Goal: Task Accomplishment & Management: Use online tool/utility

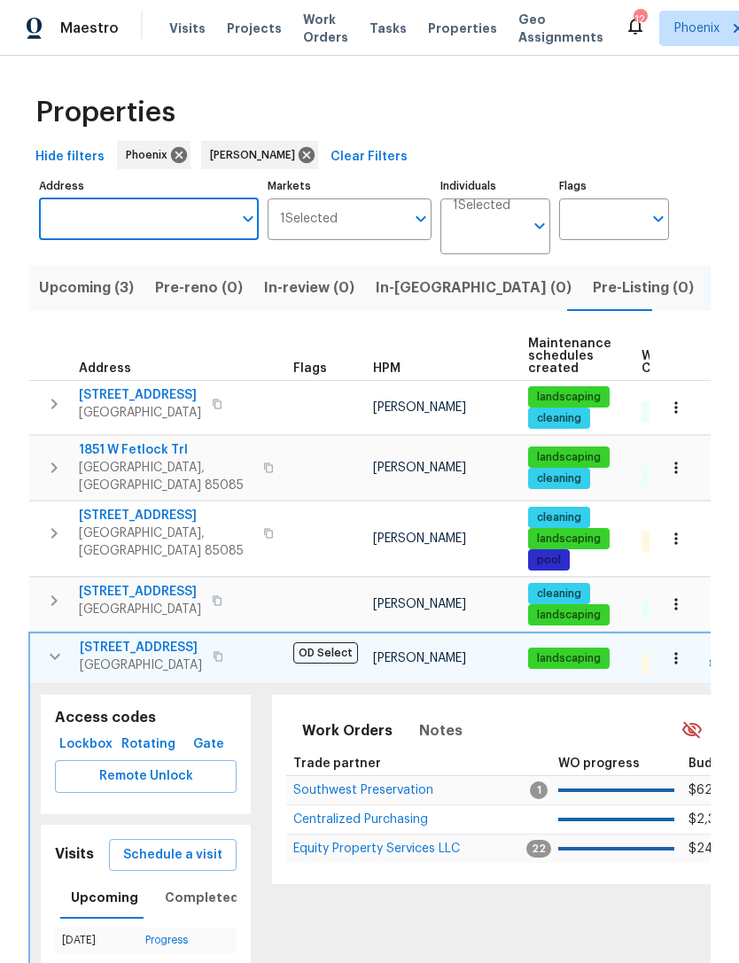
type input "2522 W Brisa Dr, Phoenix, AZ 85085"
click at [167, 277] on li "2522 W Brisa Dr Phoenix AZ 85085" at bounding box center [149, 293] width 220 height 48
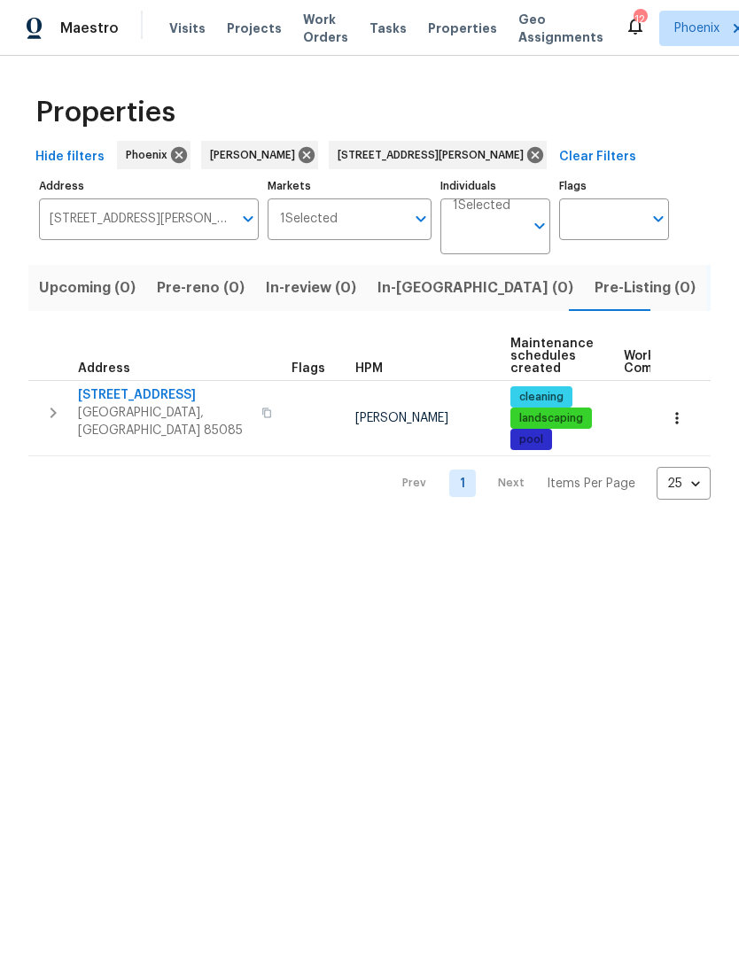
click at [52, 415] on icon "button" at bounding box center [53, 412] width 21 height 21
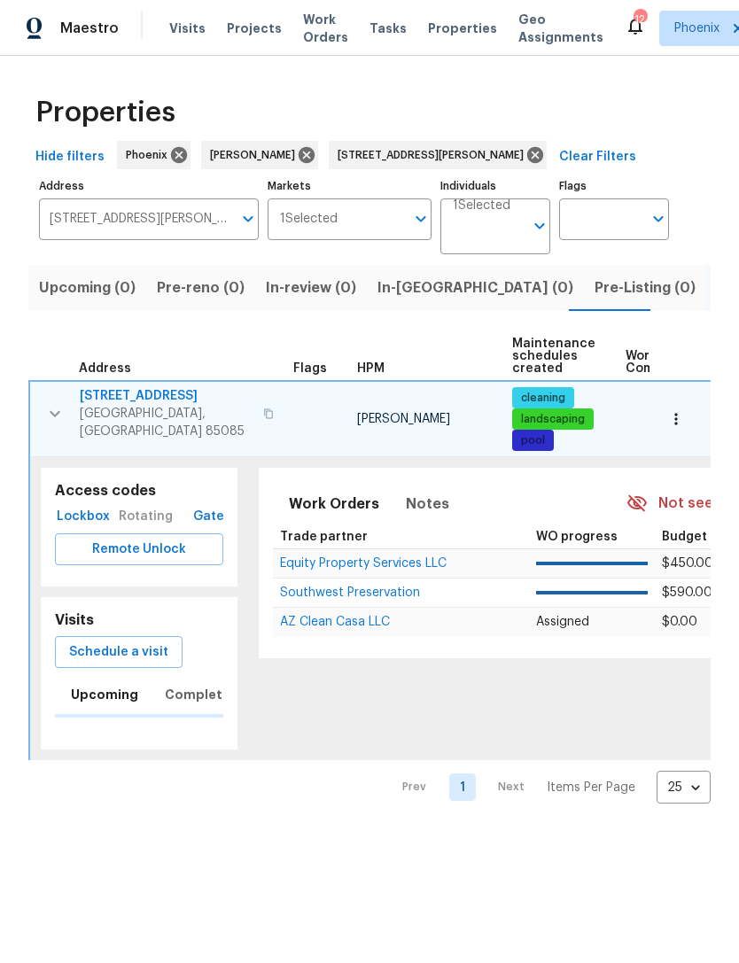
click at [359, 599] on span "Southwest Preservation" at bounding box center [350, 593] width 140 height 12
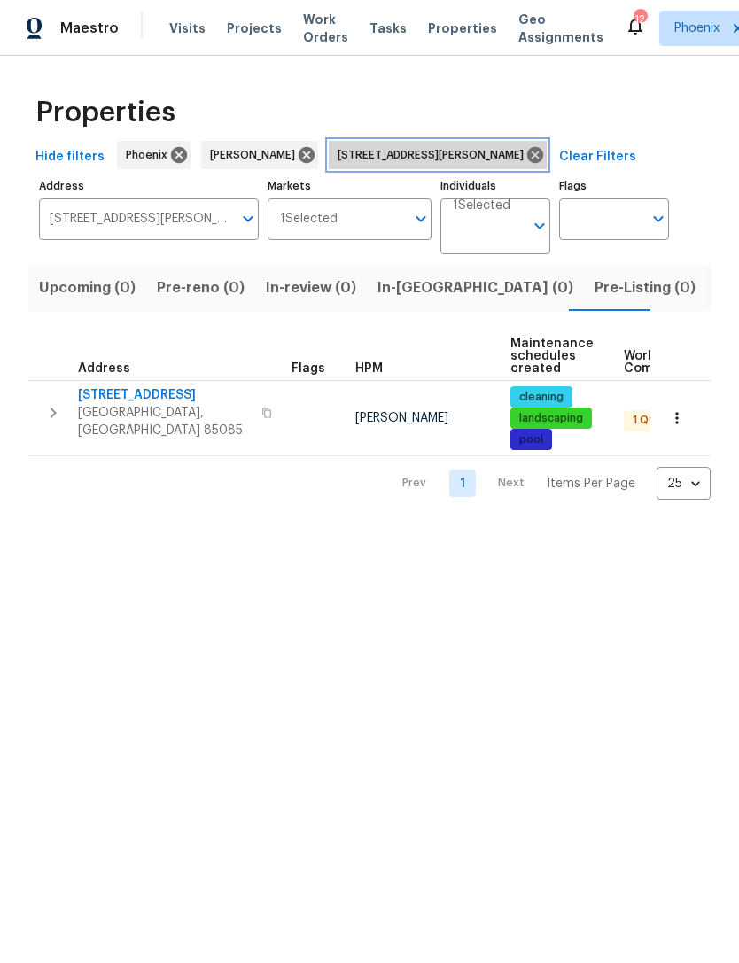
click at [527, 163] on icon at bounding box center [535, 155] width 16 height 16
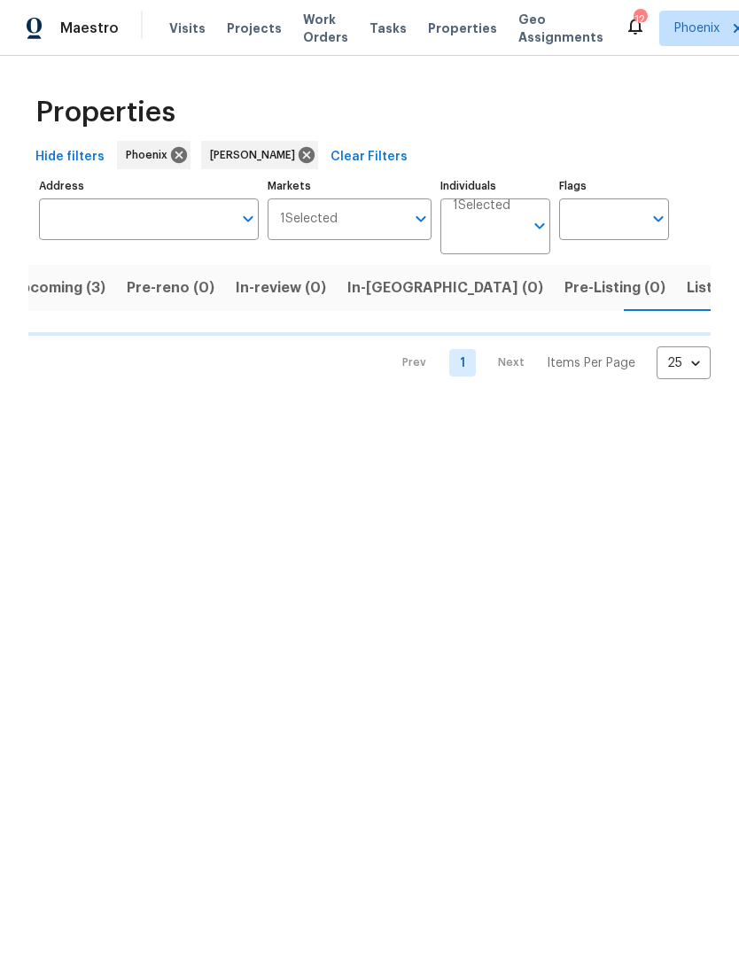
scroll to position [0, 29]
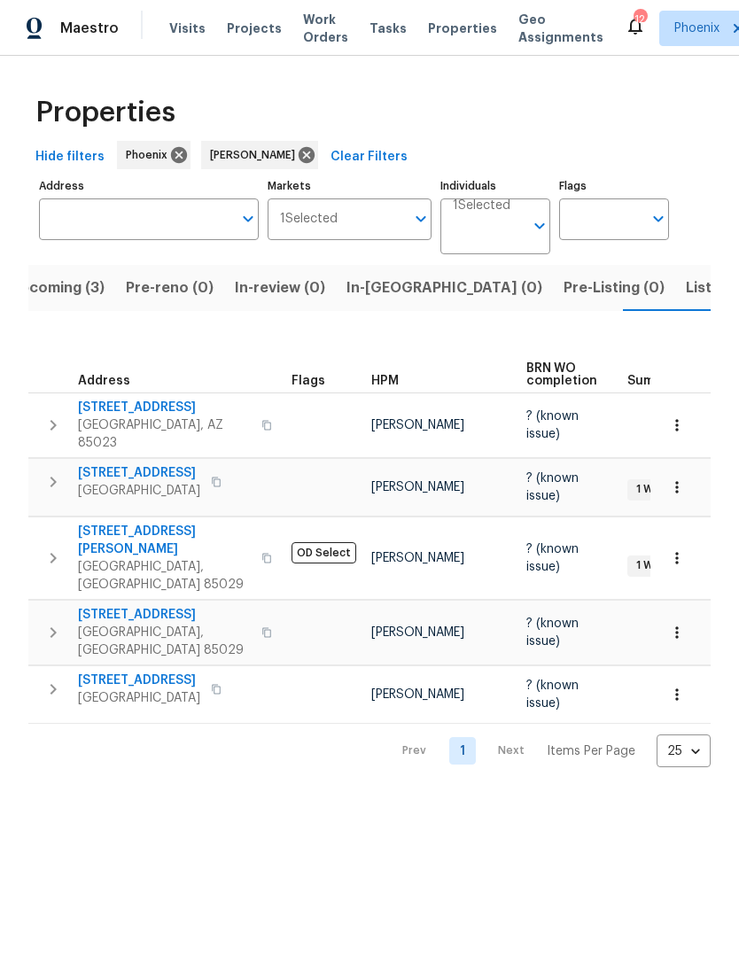
click at [66, 610] on button "button" at bounding box center [52, 632] width 35 height 53
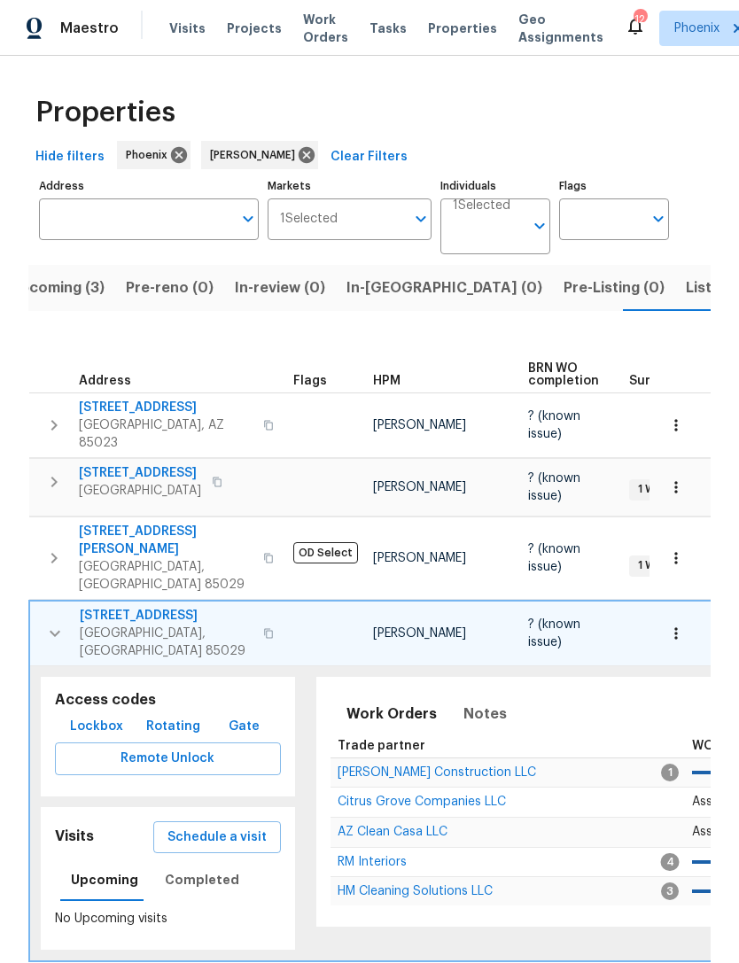
click at [387, 856] on span "RM Interiors" at bounding box center [372, 862] width 69 height 12
click at [55, 623] on icon "button" at bounding box center [54, 633] width 21 height 21
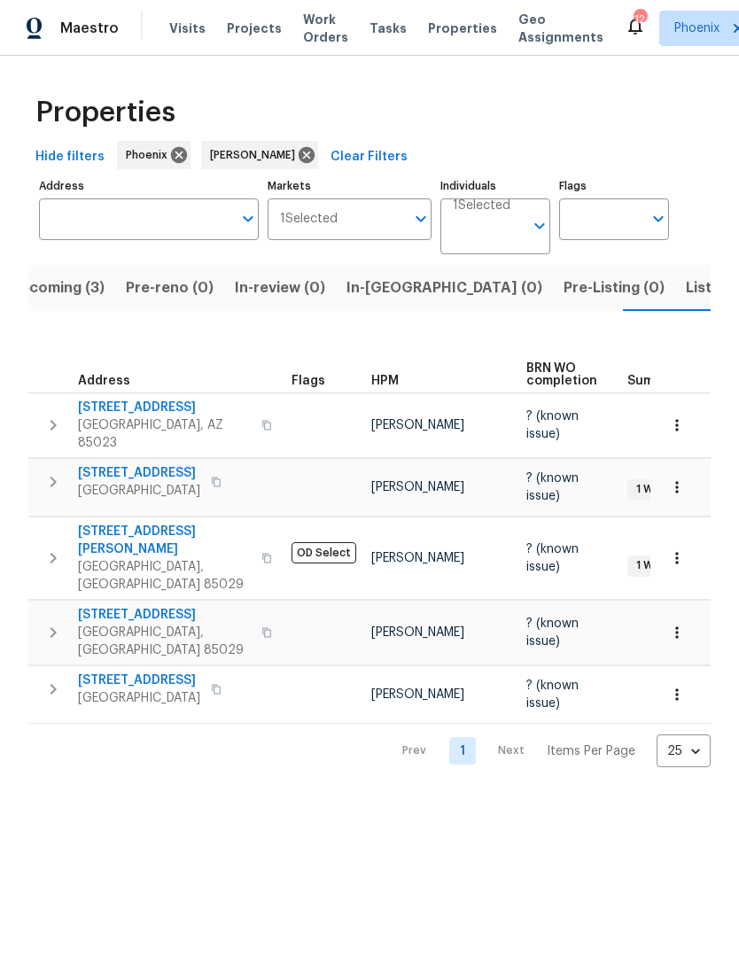
click at [686, 300] on span "Listed (9)" at bounding box center [719, 288] width 67 height 25
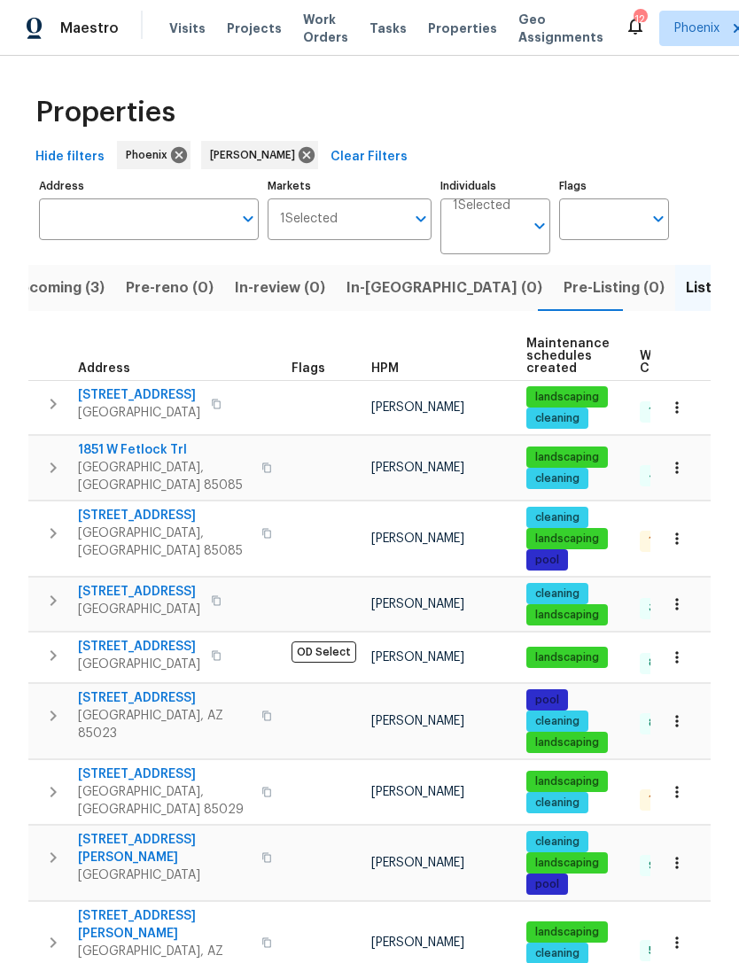
click at [215, 666] on button "button" at bounding box center [216, 655] width 21 height 25
click at [218, 665] on button "button" at bounding box center [216, 655] width 21 height 25
click at [534, 237] on icon "Open" at bounding box center [539, 225] width 21 height 21
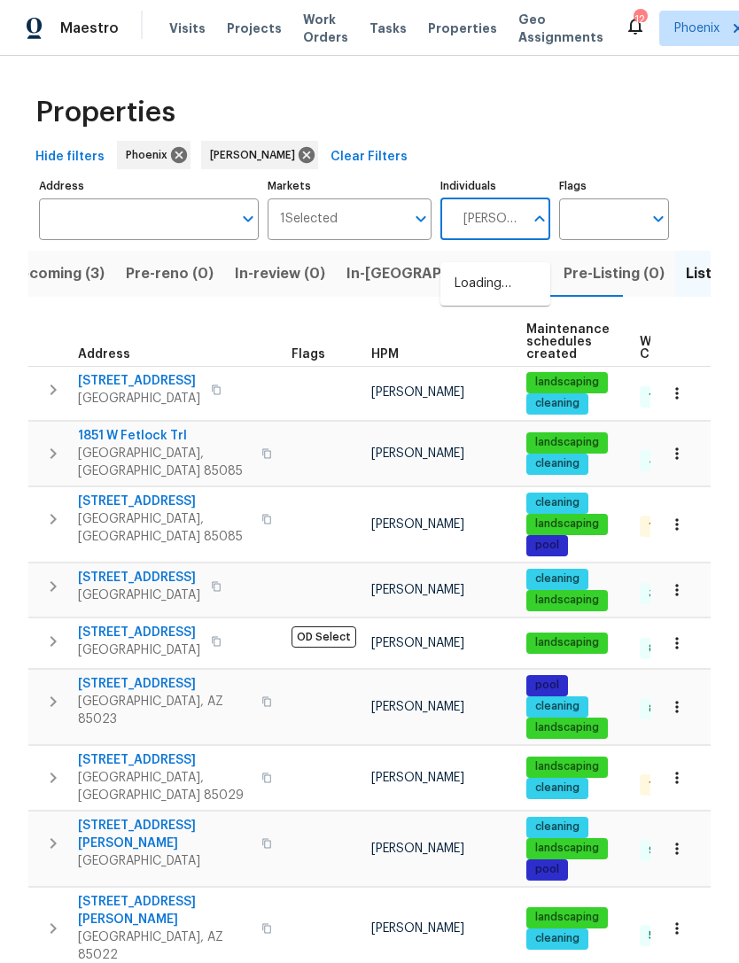
type input "Eric"
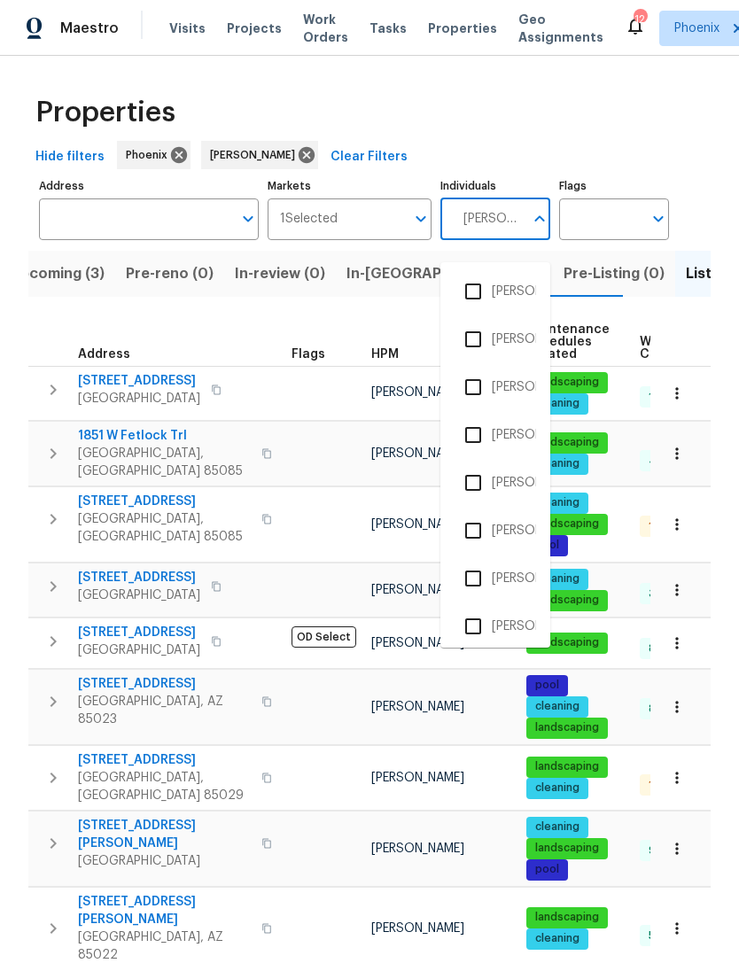
scroll to position [409, 0]
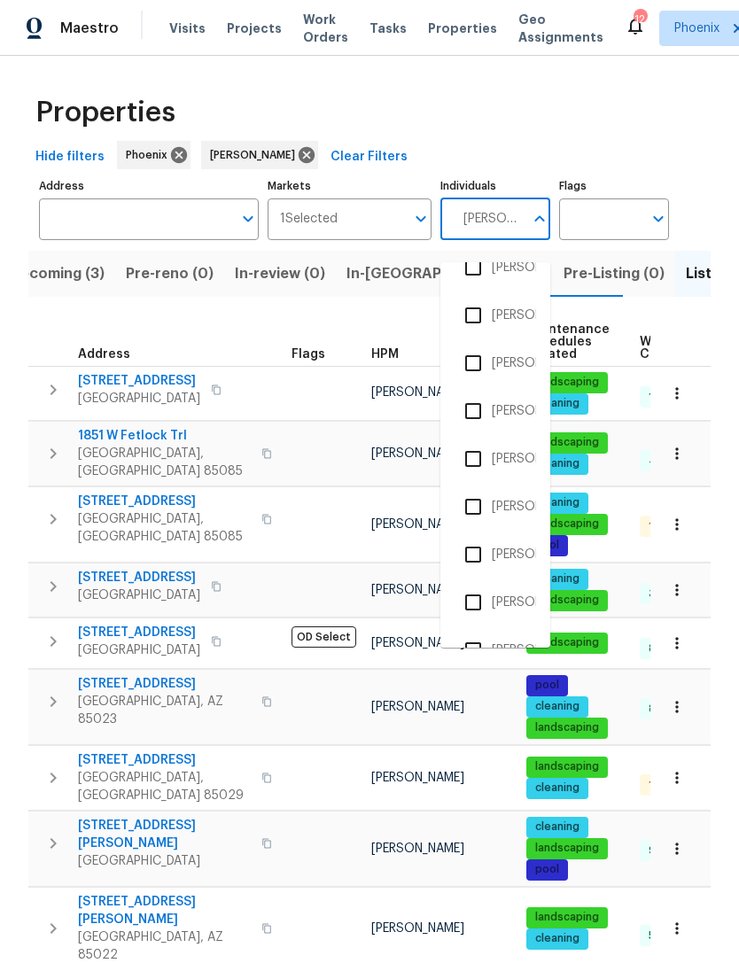
click at [482, 510] on input "checkbox" at bounding box center [473, 506] width 37 height 37
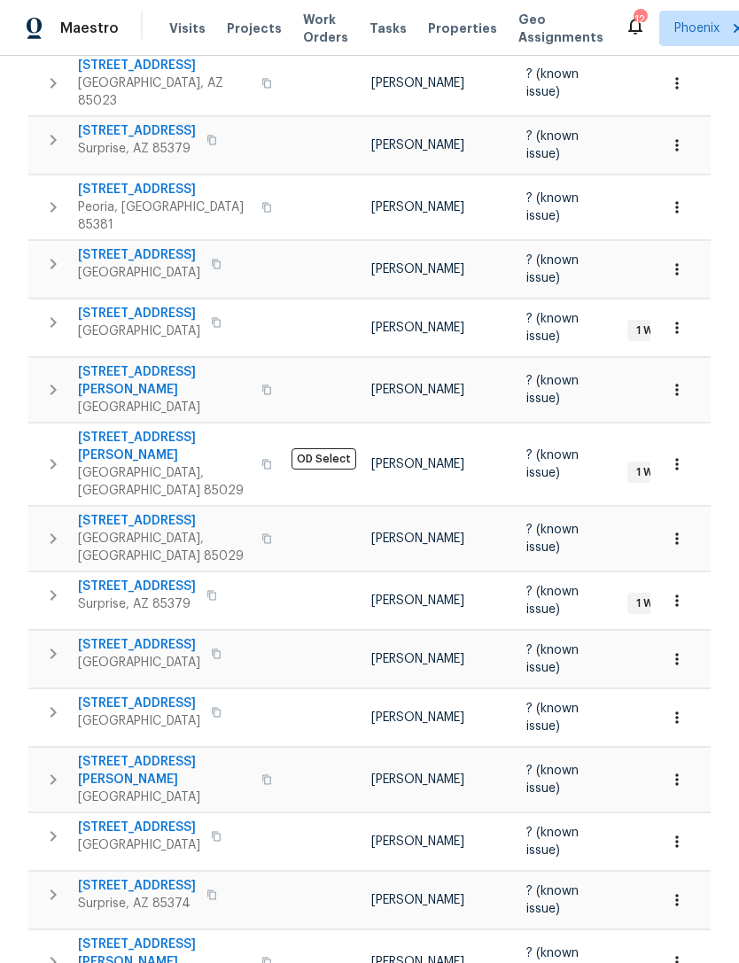
scroll to position [340, 0]
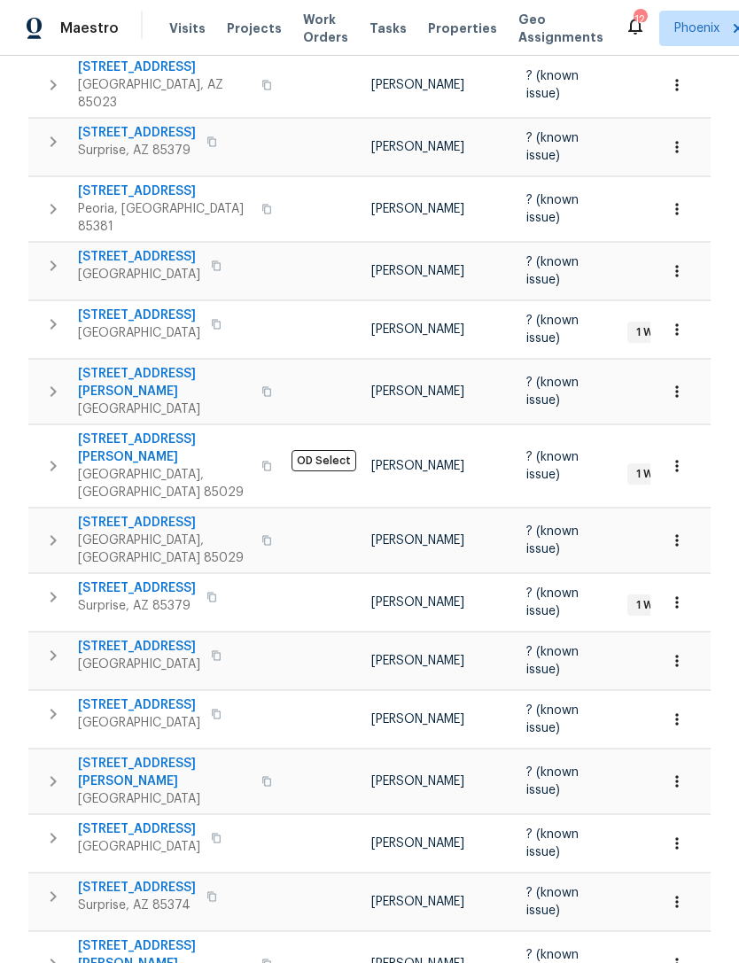
click at [63, 645] on icon "button" at bounding box center [53, 655] width 21 height 21
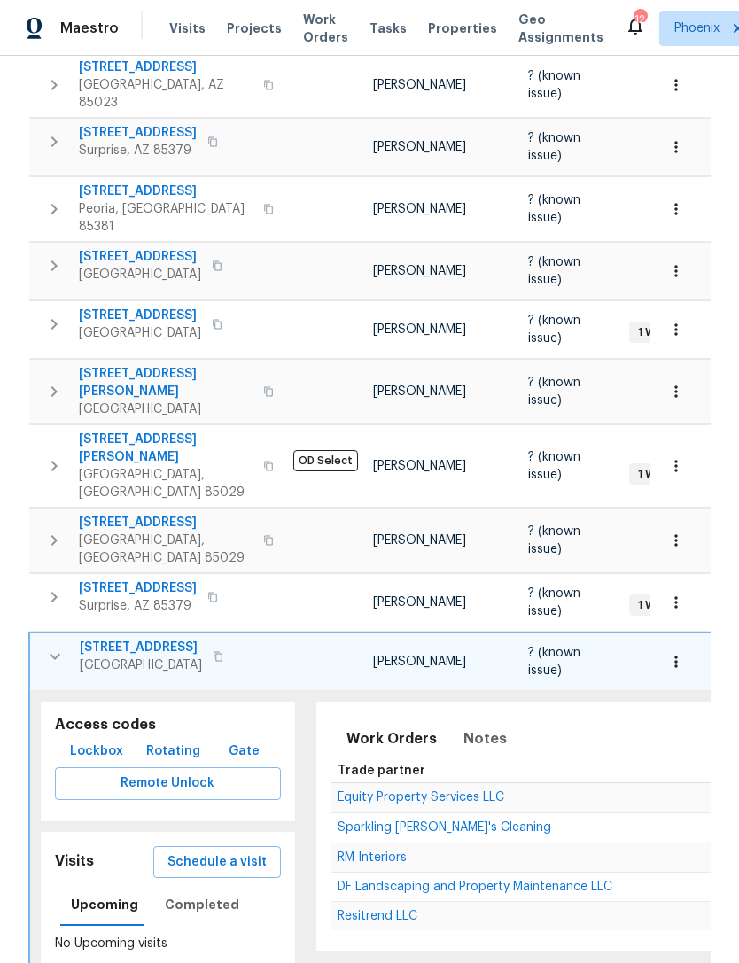
click at [437, 759] on th "Trade partner" at bounding box center [525, 771] width 388 height 24
click at [441, 782] on td "Equity Property Services LLC" at bounding box center [525, 797] width 388 height 30
click at [446, 791] on span "Equity Property Services LLC" at bounding box center [421, 797] width 167 height 12
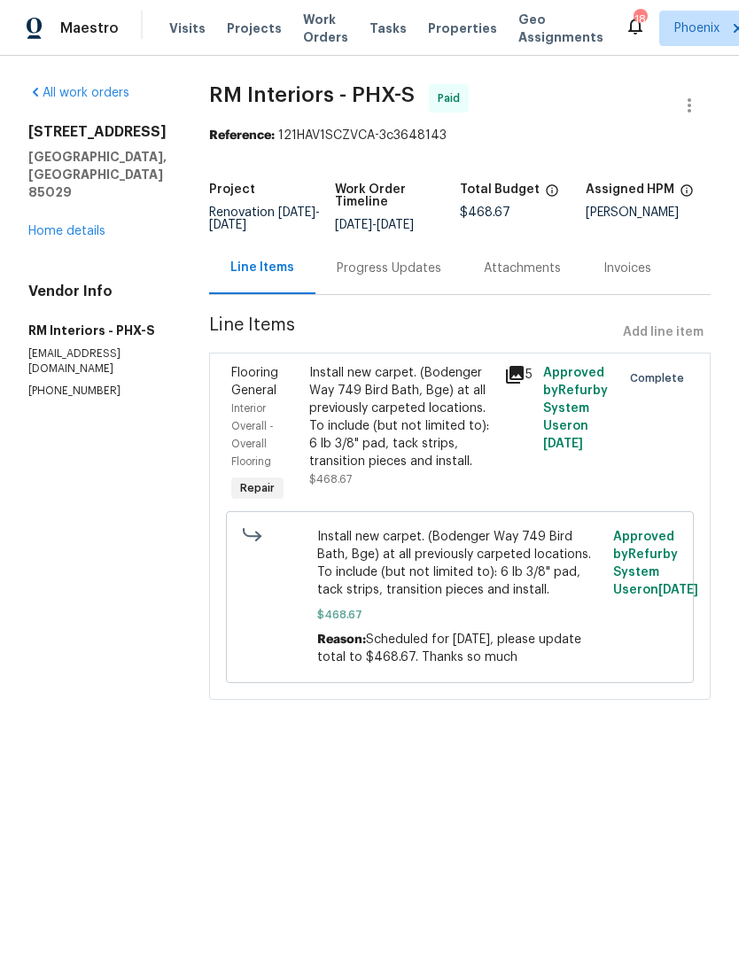
click at [94, 225] on link "Home details" at bounding box center [66, 231] width 77 height 12
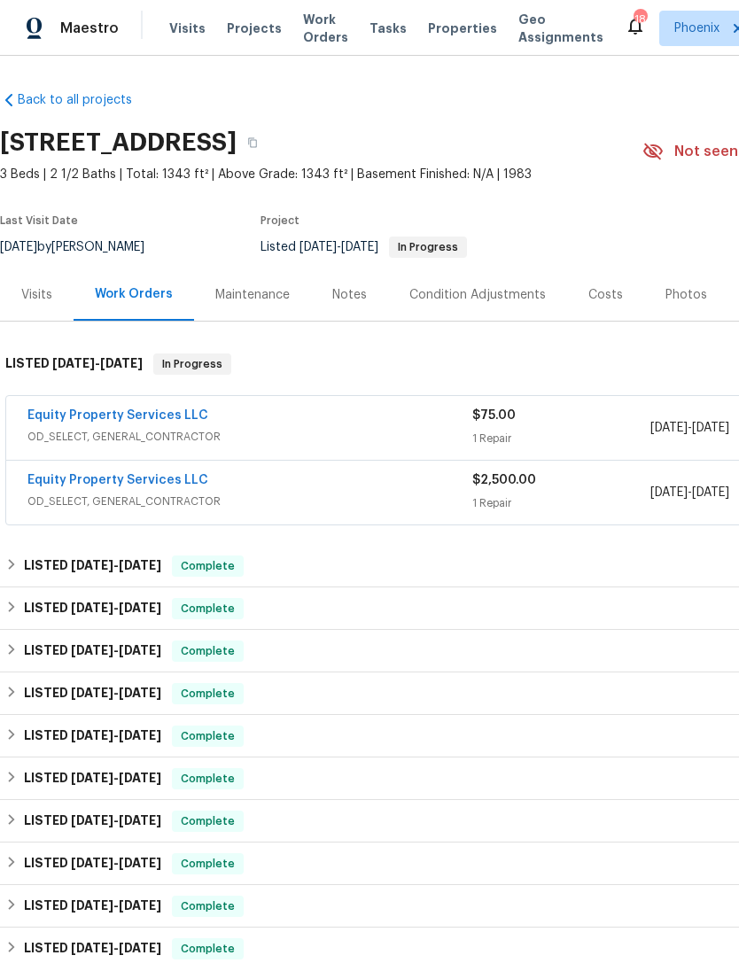
click at [152, 487] on link "Equity Property Services LLC" at bounding box center [117, 480] width 181 height 12
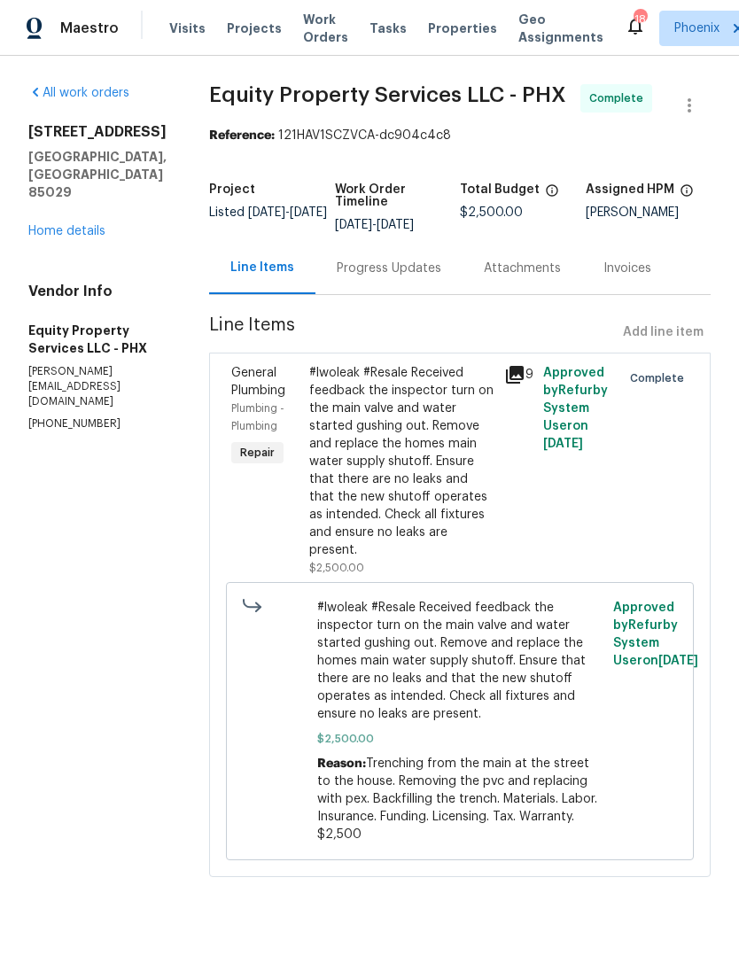
click at [365, 277] on div "Progress Updates" at bounding box center [389, 269] width 105 height 18
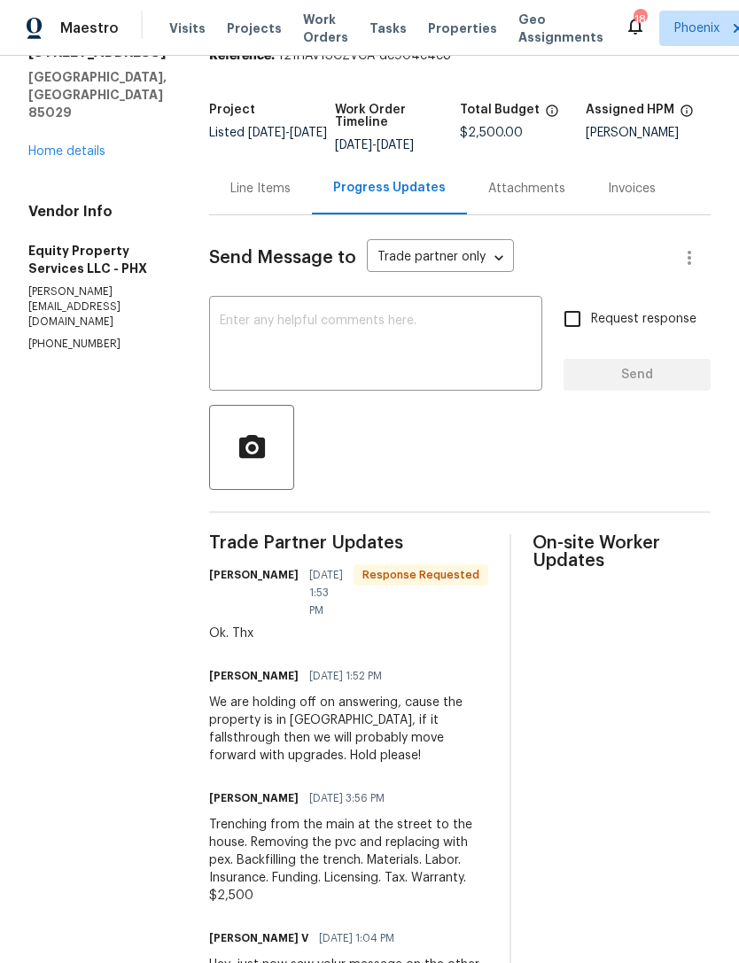
scroll to position [125, 0]
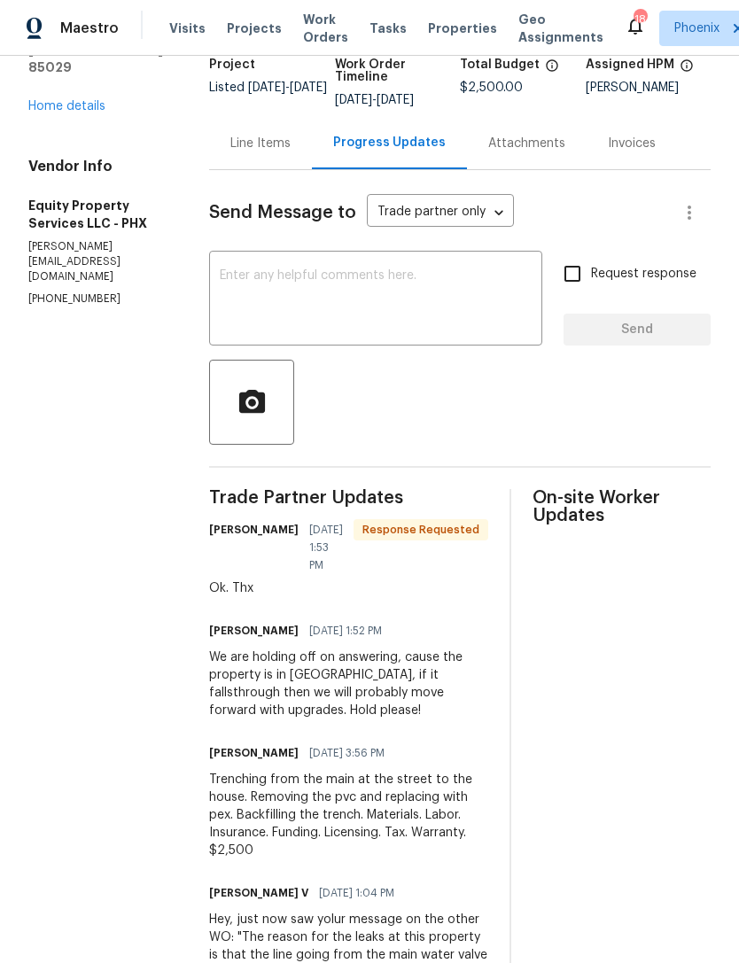
click at [230, 152] on div "Line Items" at bounding box center [260, 144] width 60 height 18
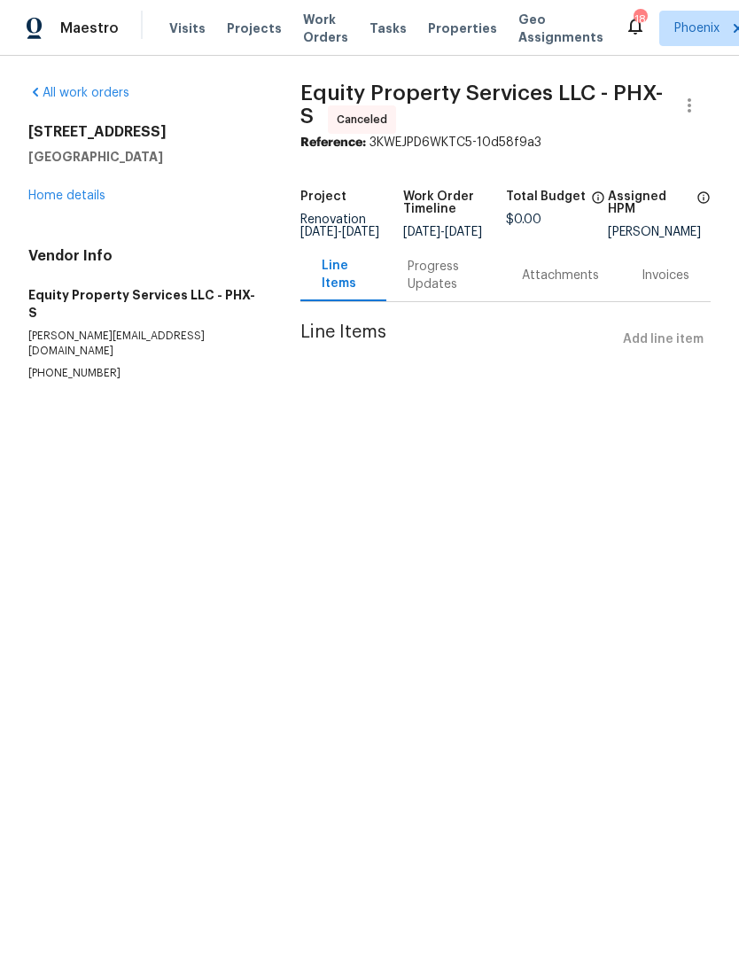
click at [97, 202] on link "Home details" at bounding box center [66, 196] width 77 height 12
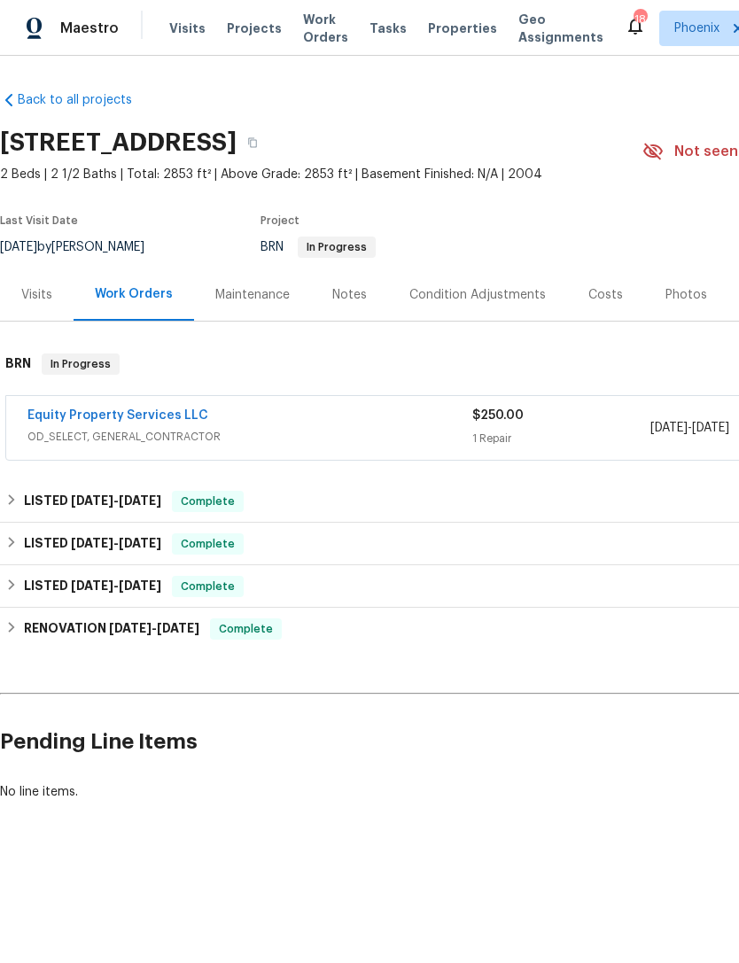
click at [175, 422] on link "Equity Property Services LLC" at bounding box center [117, 415] width 181 height 12
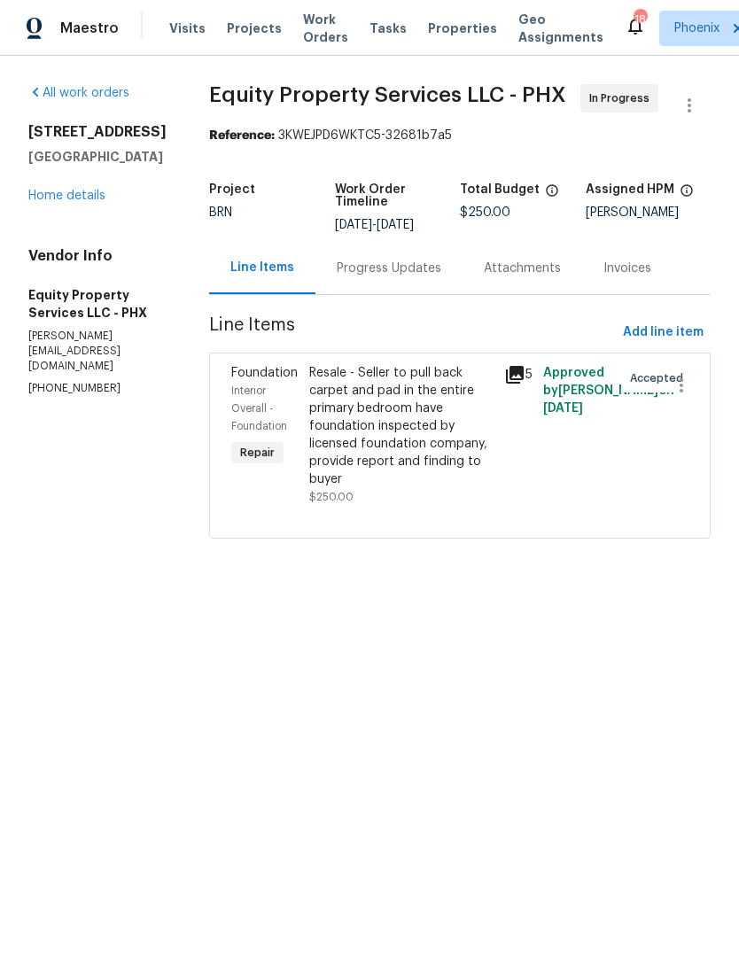
click at [373, 269] on div "Progress Updates" at bounding box center [389, 269] width 105 height 18
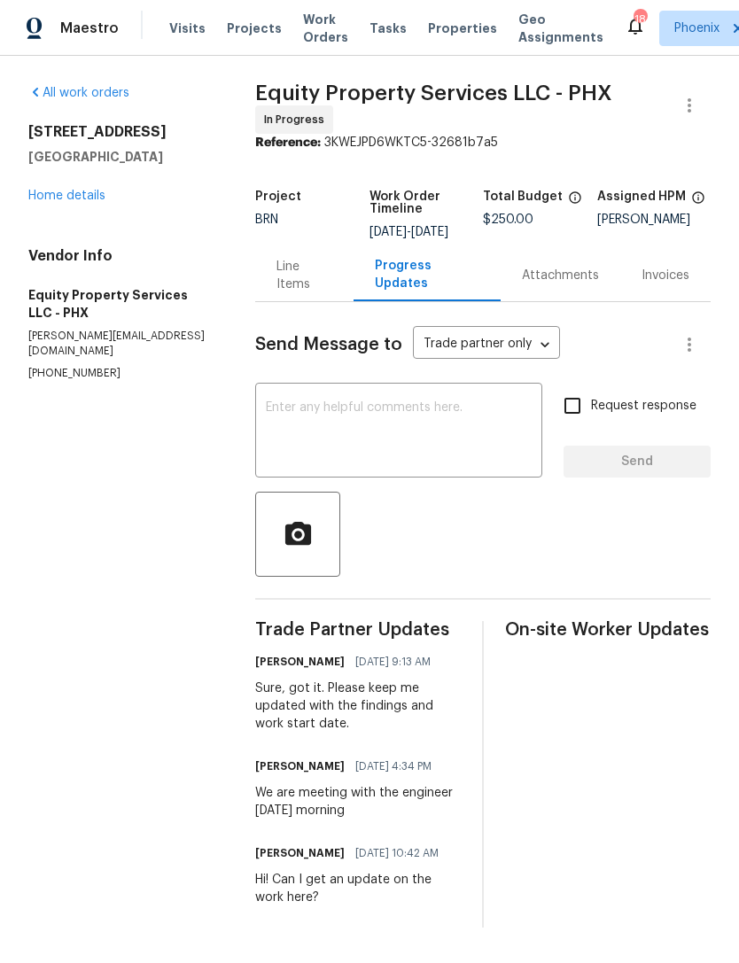
scroll to position [41, 0]
click at [563, 269] on div "Attachments" at bounding box center [560, 276] width 77 height 18
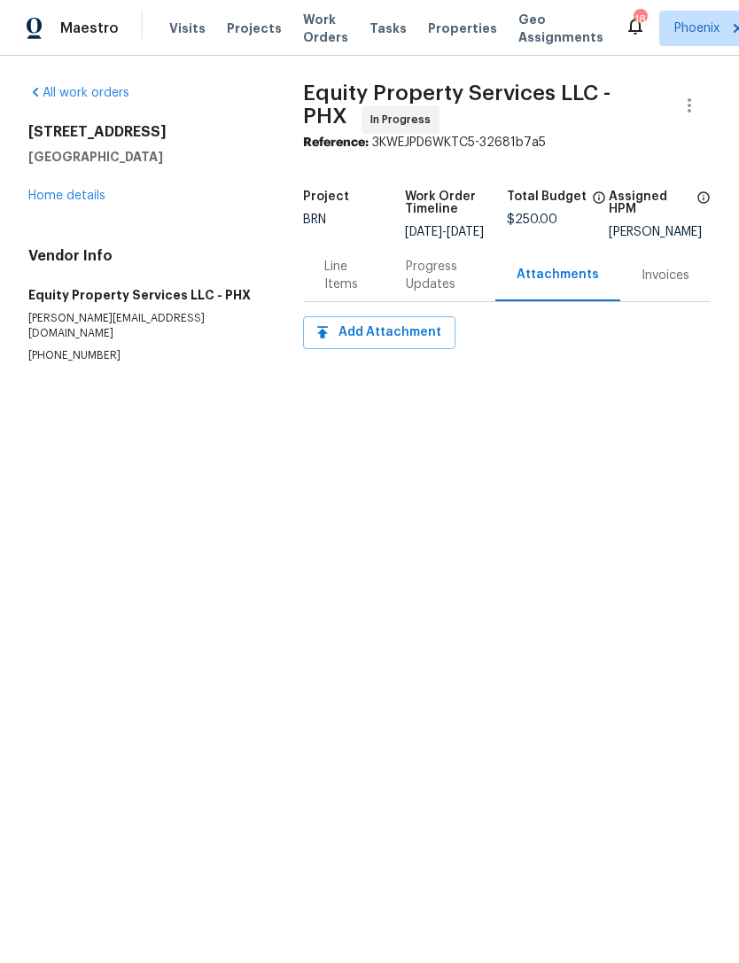
click at [672, 284] on div "Invoices" at bounding box center [666, 276] width 48 height 18
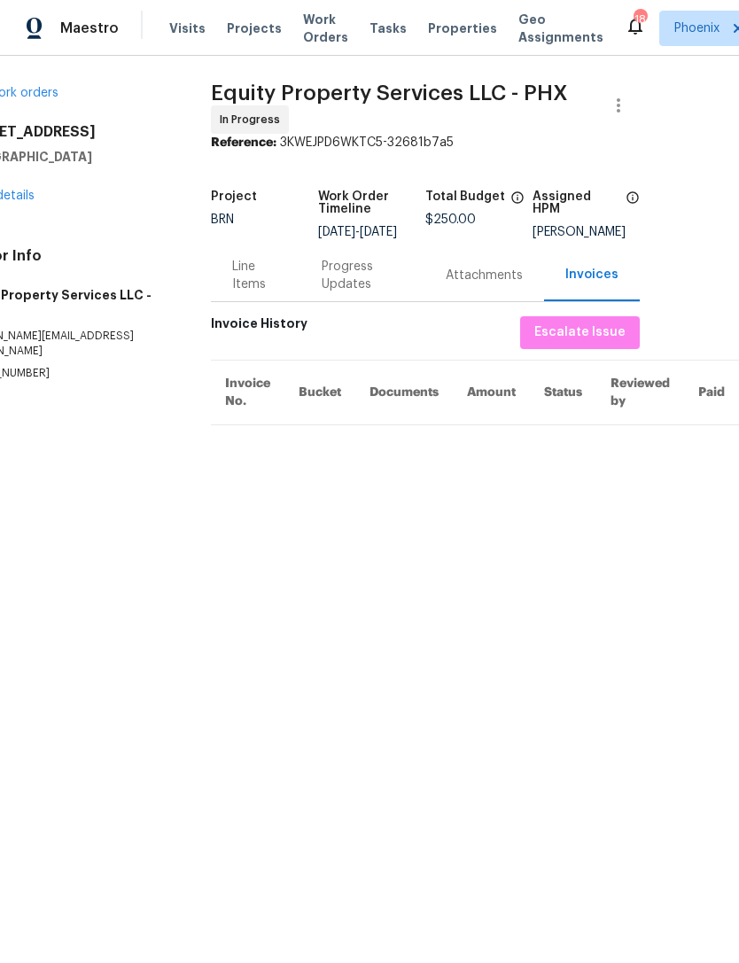
scroll to position [0, 73]
click at [398, 414] on th "Documents" at bounding box center [403, 392] width 97 height 65
click at [494, 284] on div "Attachments" at bounding box center [484, 276] width 77 height 18
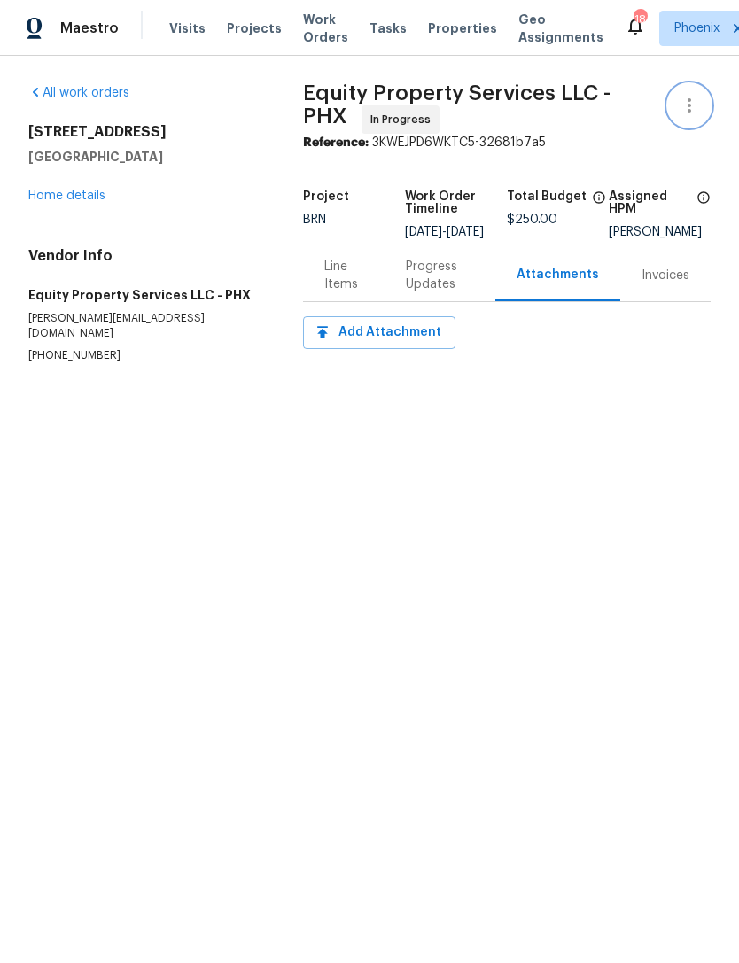
click at [685, 116] on icon "button" at bounding box center [689, 105] width 21 height 21
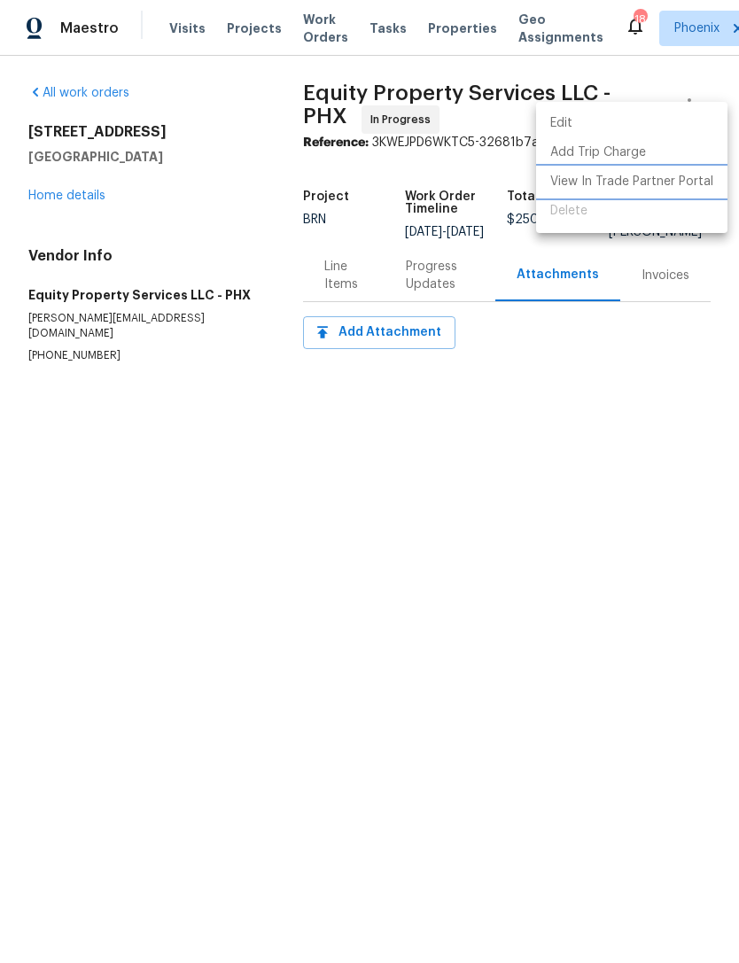
click at [660, 189] on li "View In Trade Partner Portal" at bounding box center [631, 181] width 191 height 29
click at [656, 194] on li "View In Trade Partner Portal" at bounding box center [631, 181] width 191 height 29
